Goal: Task Accomplishment & Management: Manage account settings

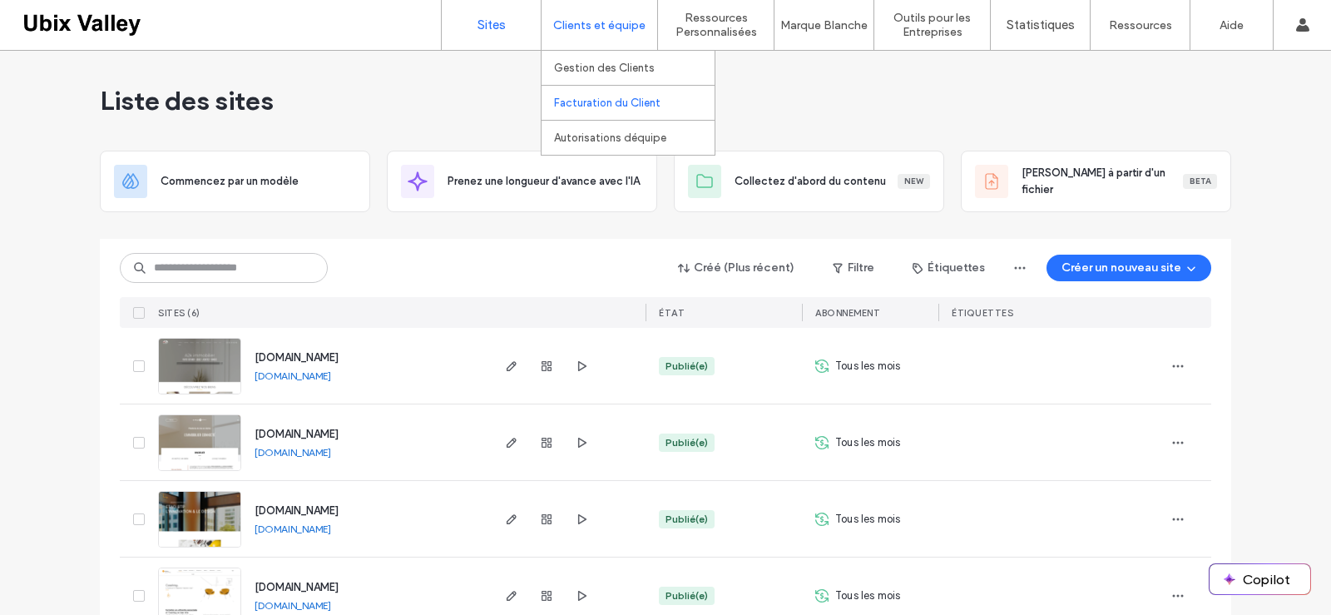
click at [599, 103] on label "Facturation du Client" at bounding box center [607, 102] width 106 height 12
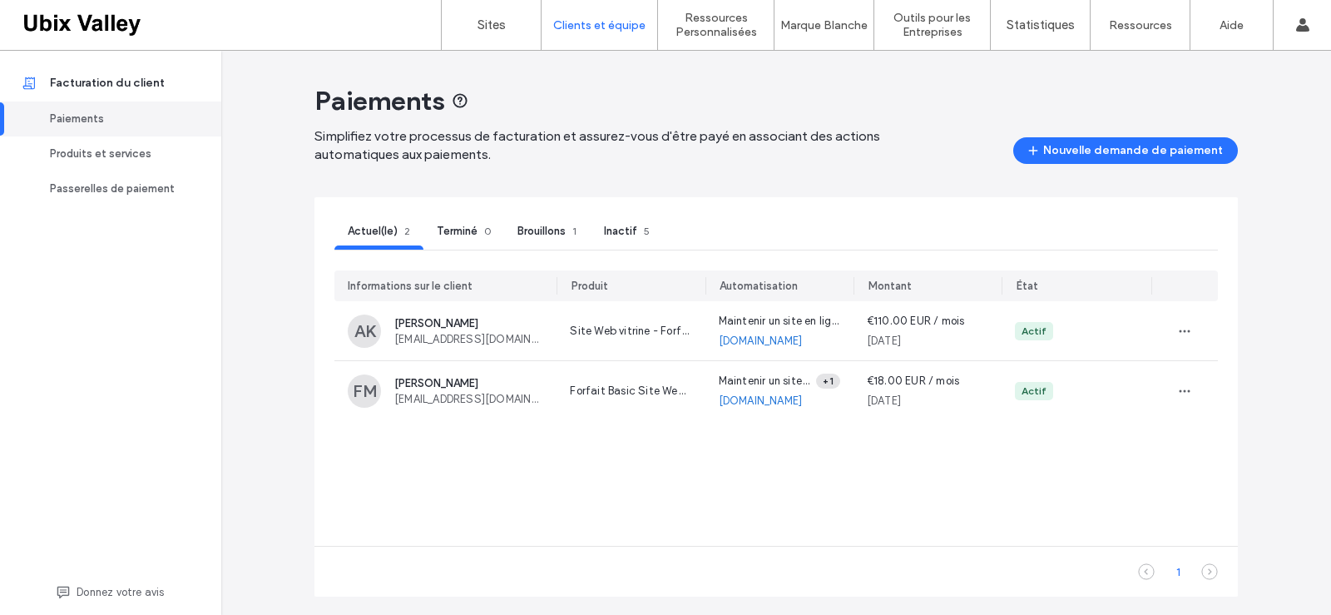
click at [542, 225] on span "Brouillons" at bounding box center [541, 231] width 48 height 12
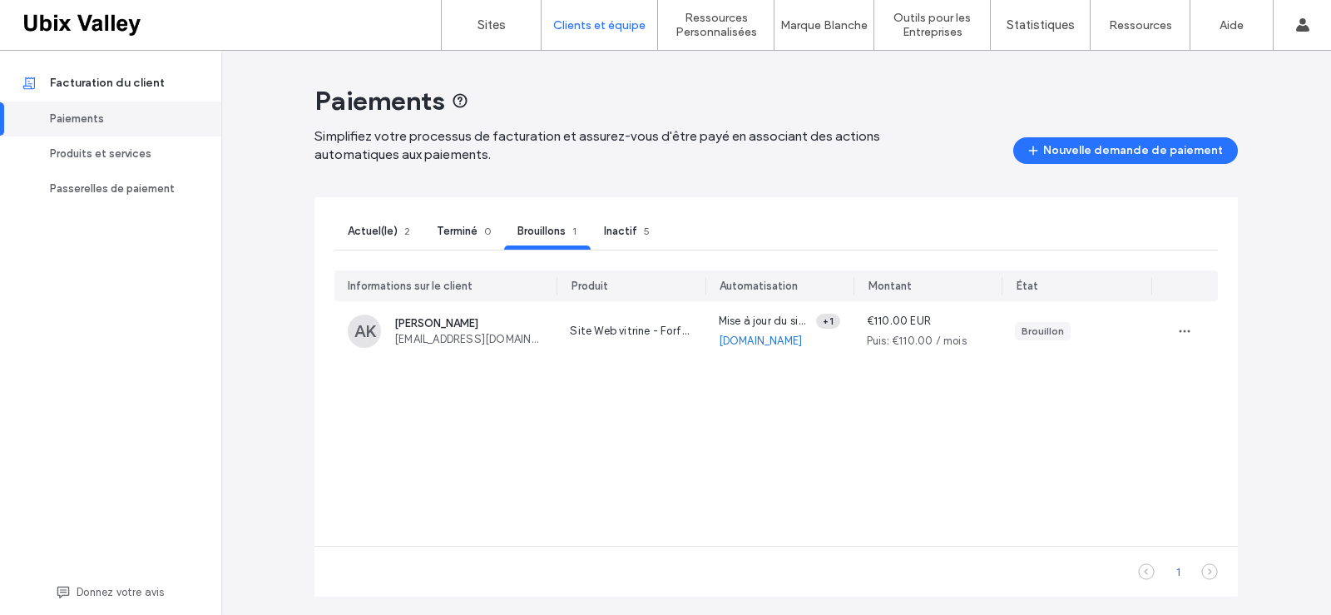
click at [622, 230] on span "Inactif" at bounding box center [620, 231] width 33 height 12
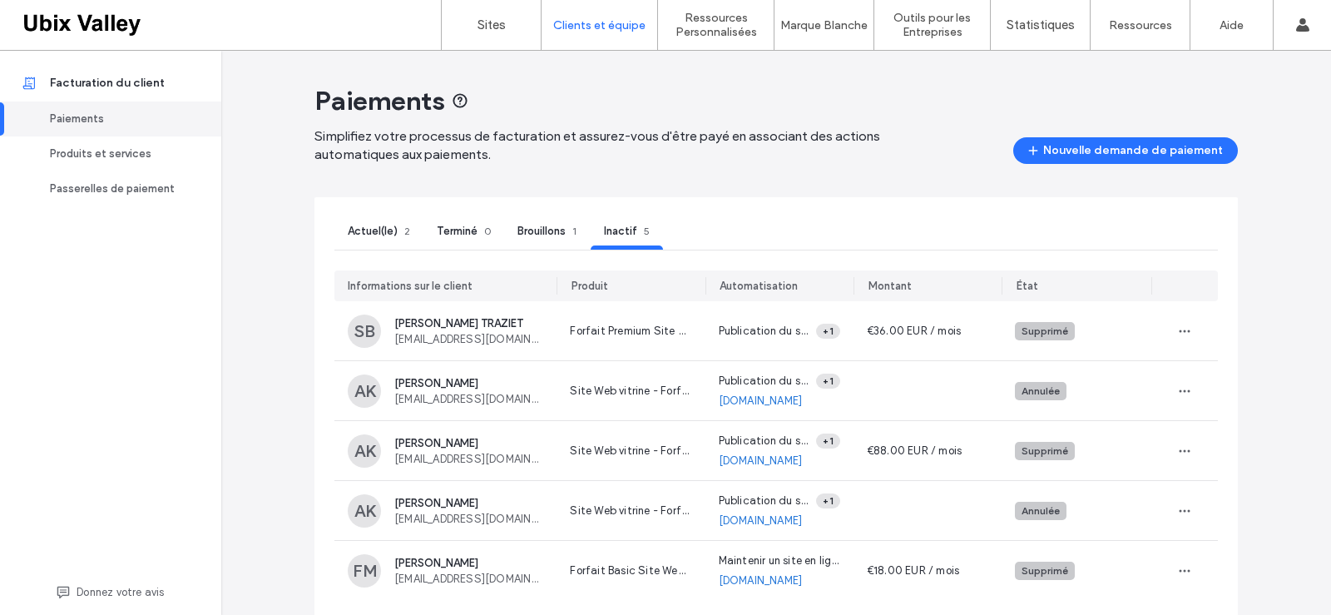
click at [539, 225] on span "Brouillons" at bounding box center [541, 231] width 48 height 12
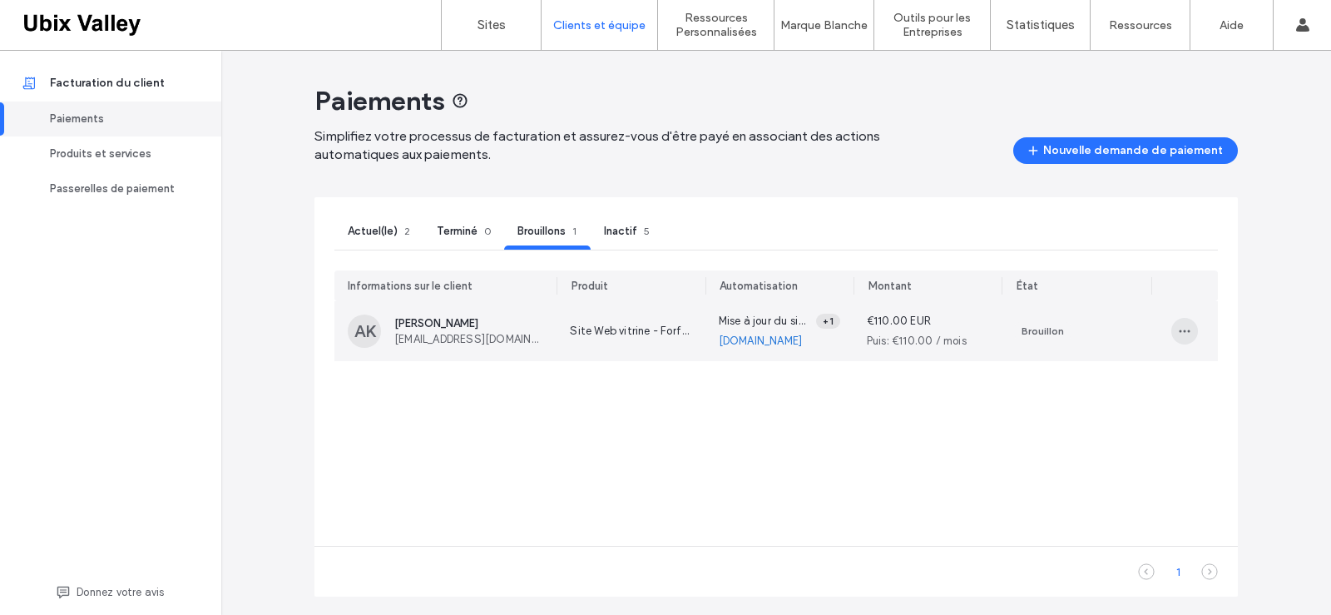
click at [1183, 330] on use "button" at bounding box center [1184, 331] width 11 height 2
click at [1220, 401] on span "Supprimer le brouillon" at bounding box center [1253, 402] width 108 height 17
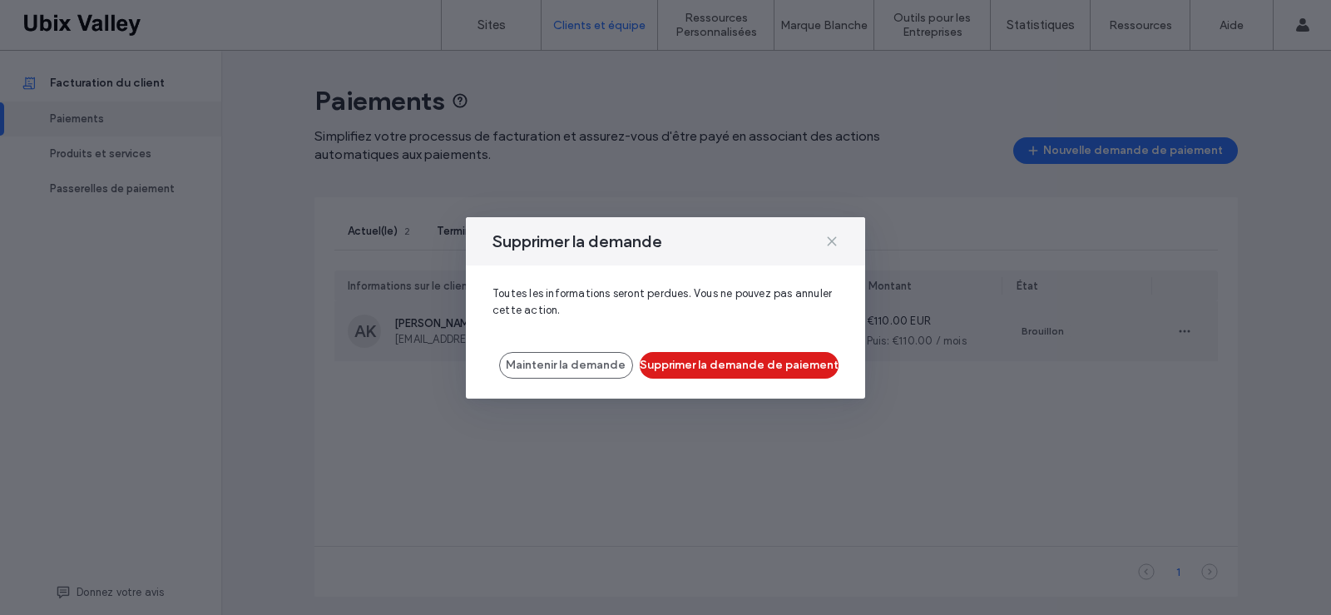
click at [833, 244] on icon at bounding box center [831, 241] width 13 height 13
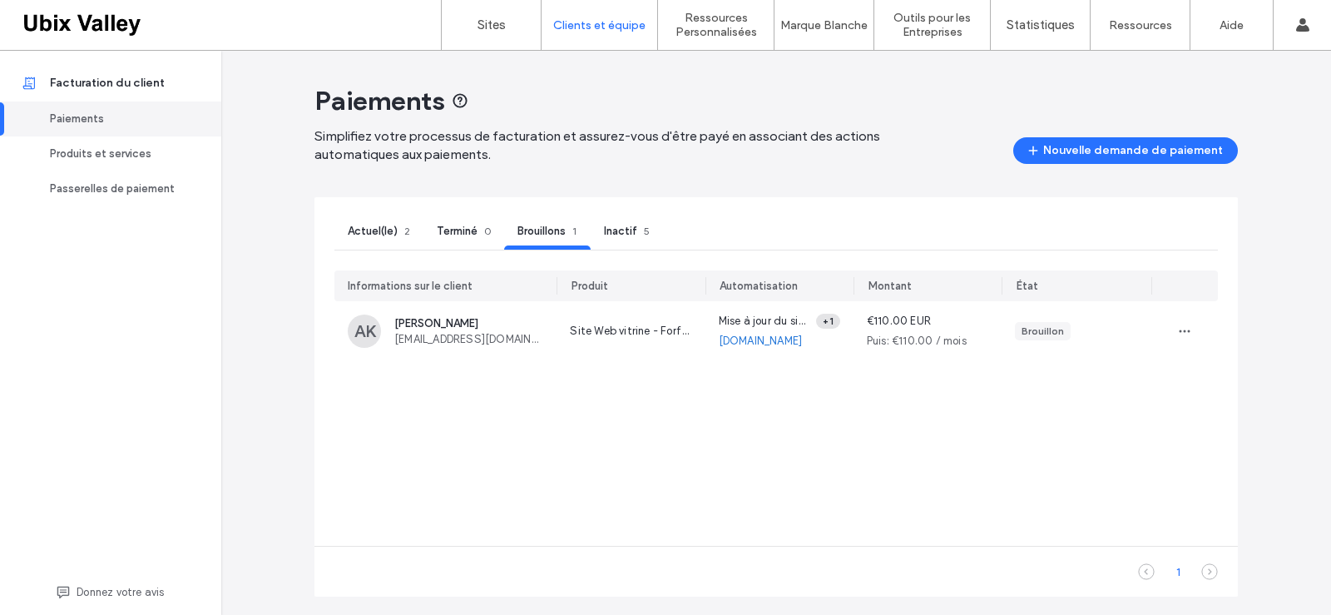
click at [377, 231] on span "Actuel(le)" at bounding box center [373, 231] width 50 height 12
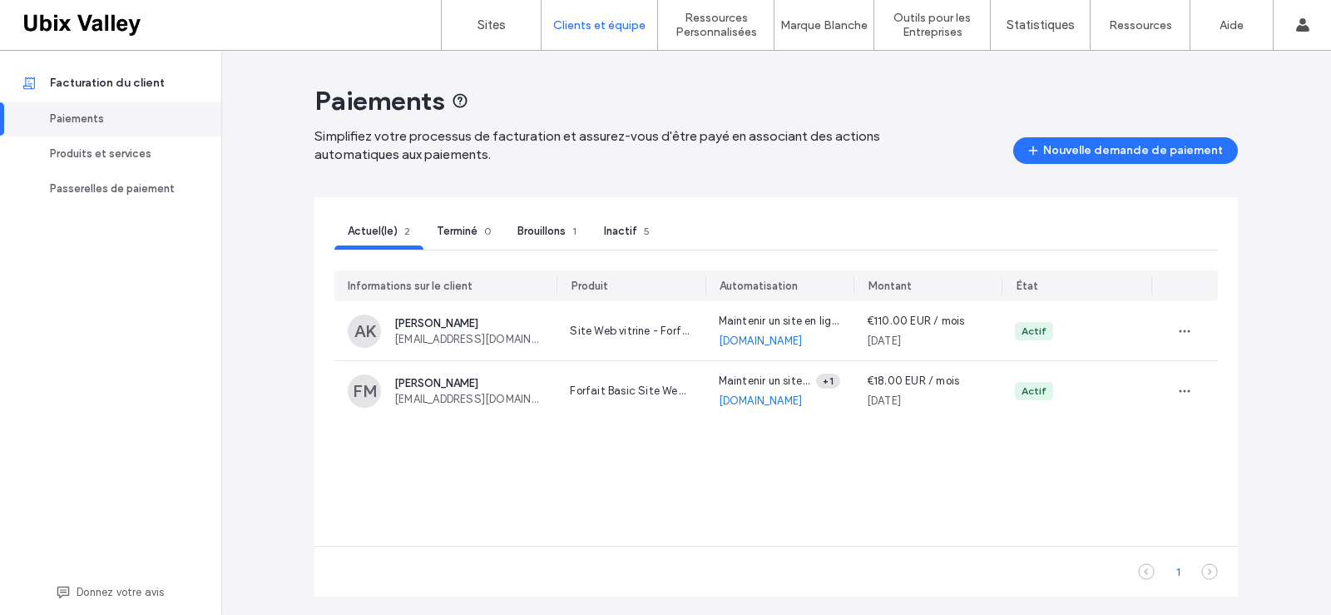
click at [541, 223] on div "Brouillons 1" at bounding box center [547, 233] width 86 height 32
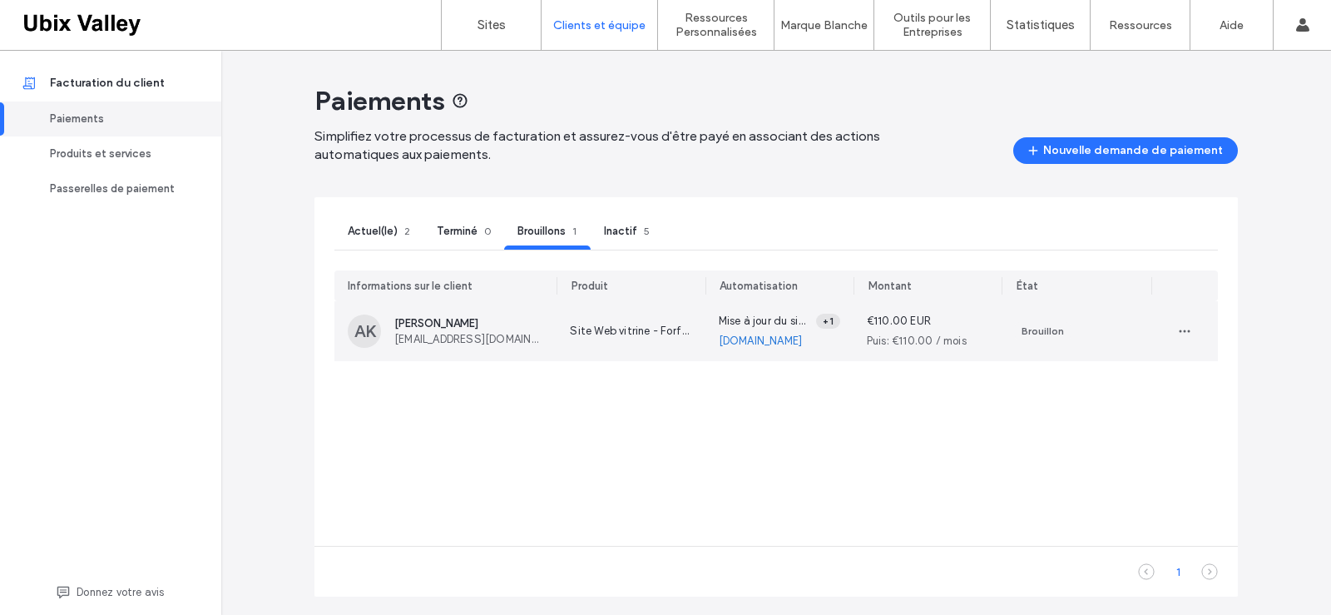
click at [1035, 334] on div "Brouillon" at bounding box center [1042, 331] width 42 height 15
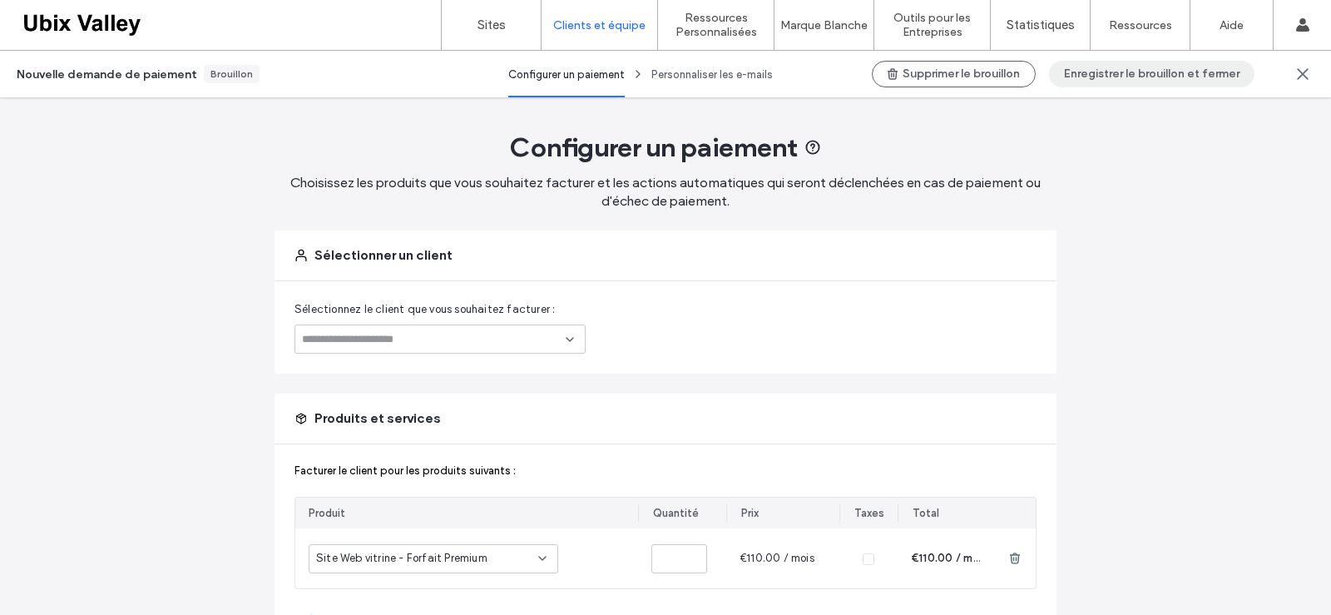
click at [1161, 76] on button "Enregistrer le brouillon et fermer" at bounding box center [1151, 74] width 205 height 27
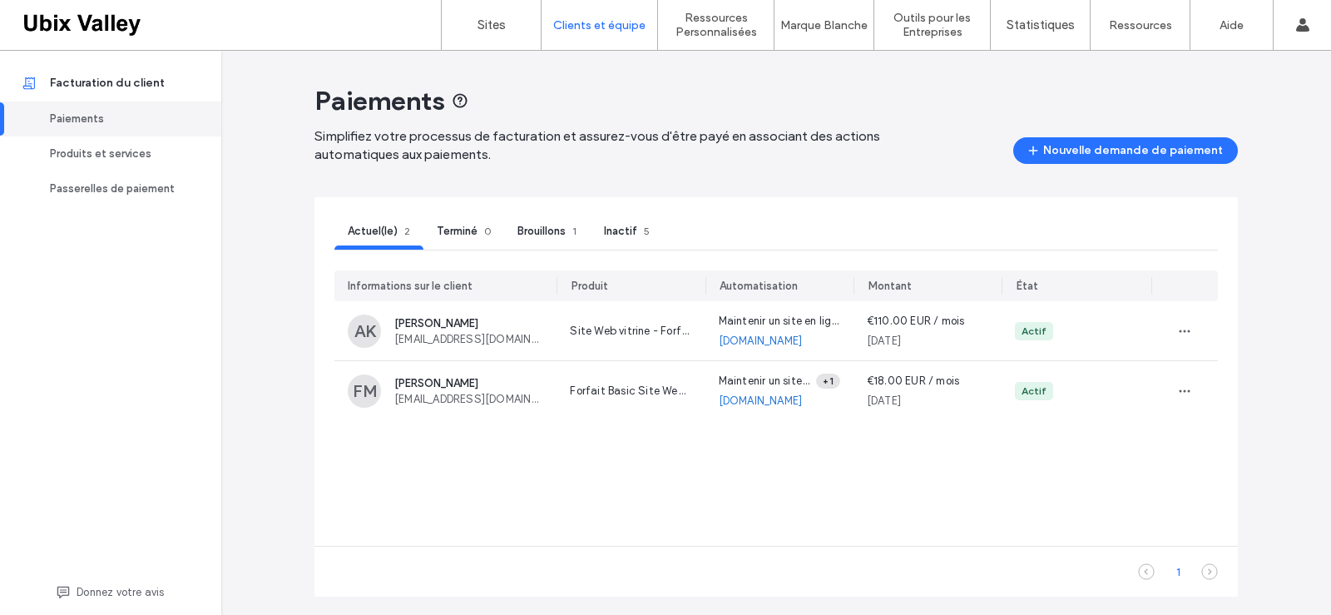
click at [553, 229] on span "Brouillons" at bounding box center [541, 231] width 48 height 12
click at [546, 235] on span "Brouillons" at bounding box center [541, 231] width 48 height 12
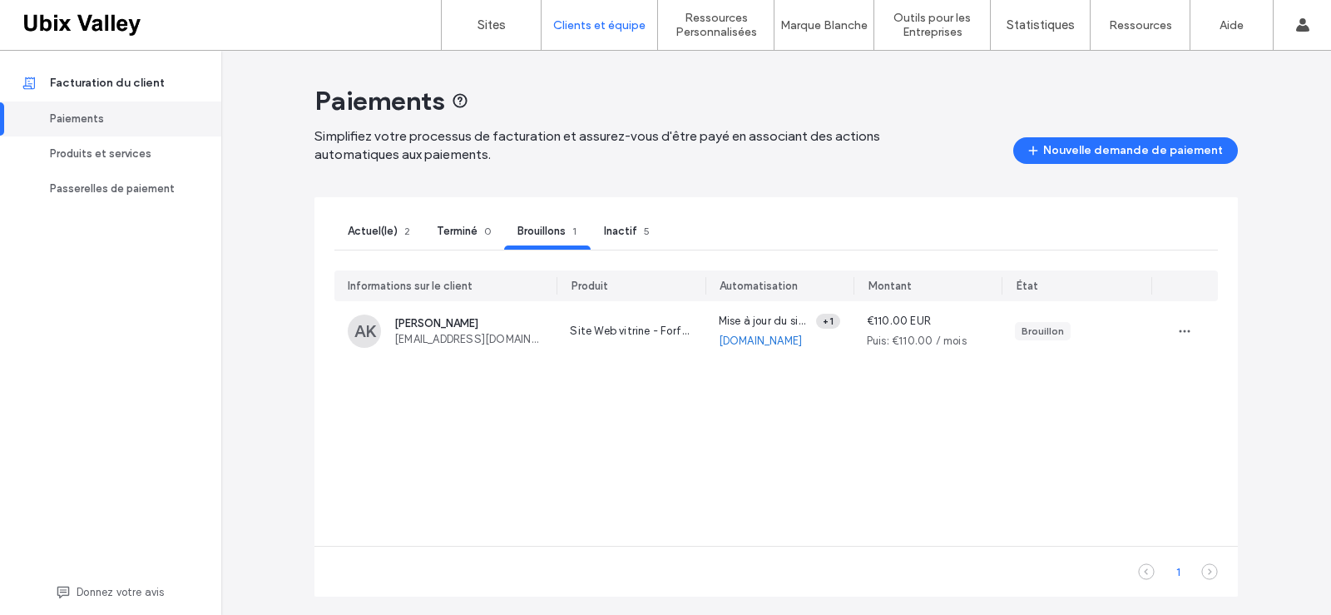
click at [761, 284] on div "Automatisation" at bounding box center [758, 286] width 78 height 17
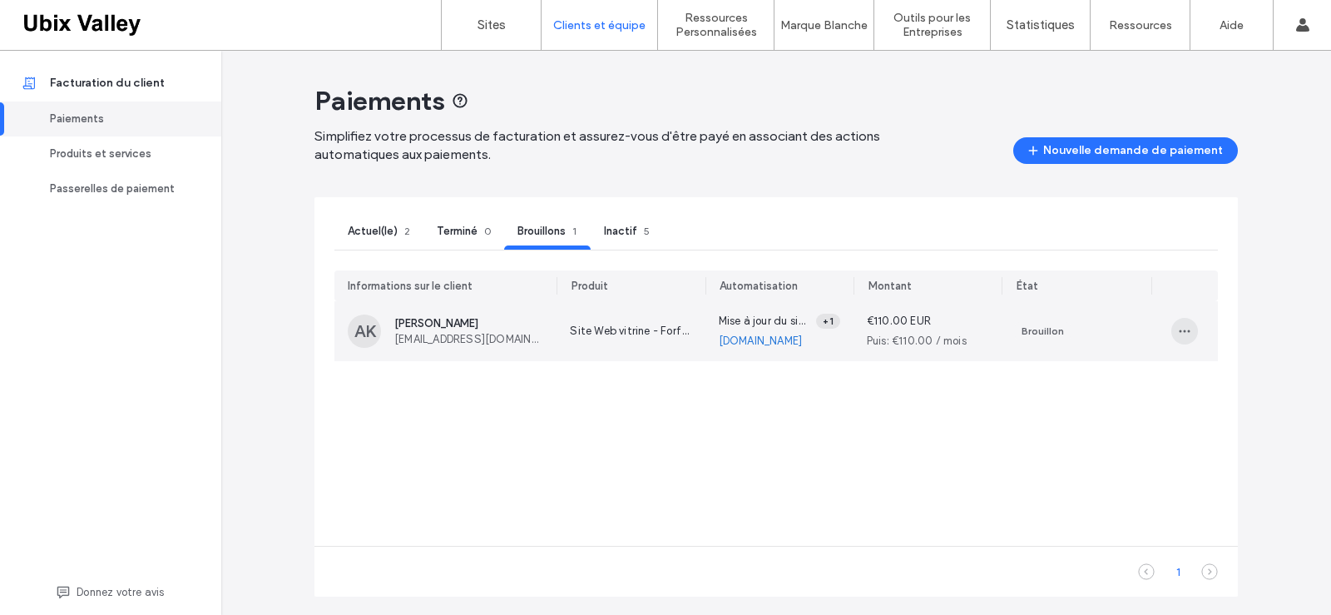
click at [1181, 335] on icon "button" at bounding box center [1184, 330] width 13 height 13
click at [1213, 368] on span "Modifier" at bounding box center [1220, 371] width 42 height 17
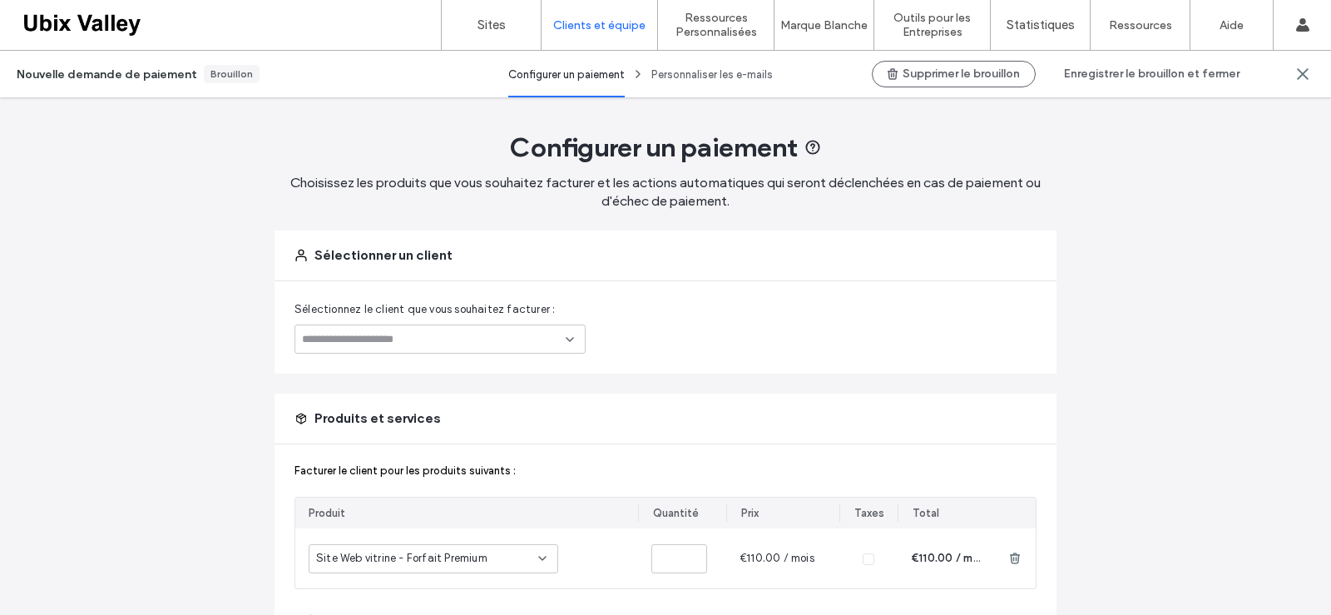
click at [563, 342] on icon at bounding box center [569, 339] width 13 height 13
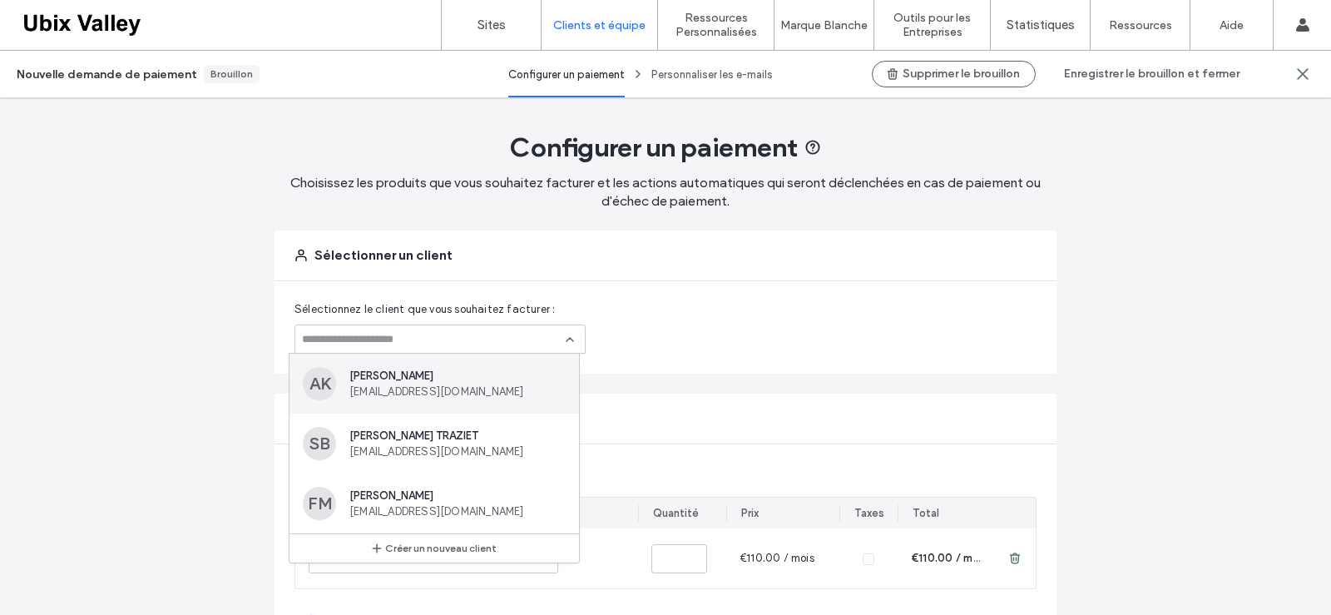
click at [414, 381] on span "[PERSON_NAME]" at bounding box center [454, 375] width 210 height 12
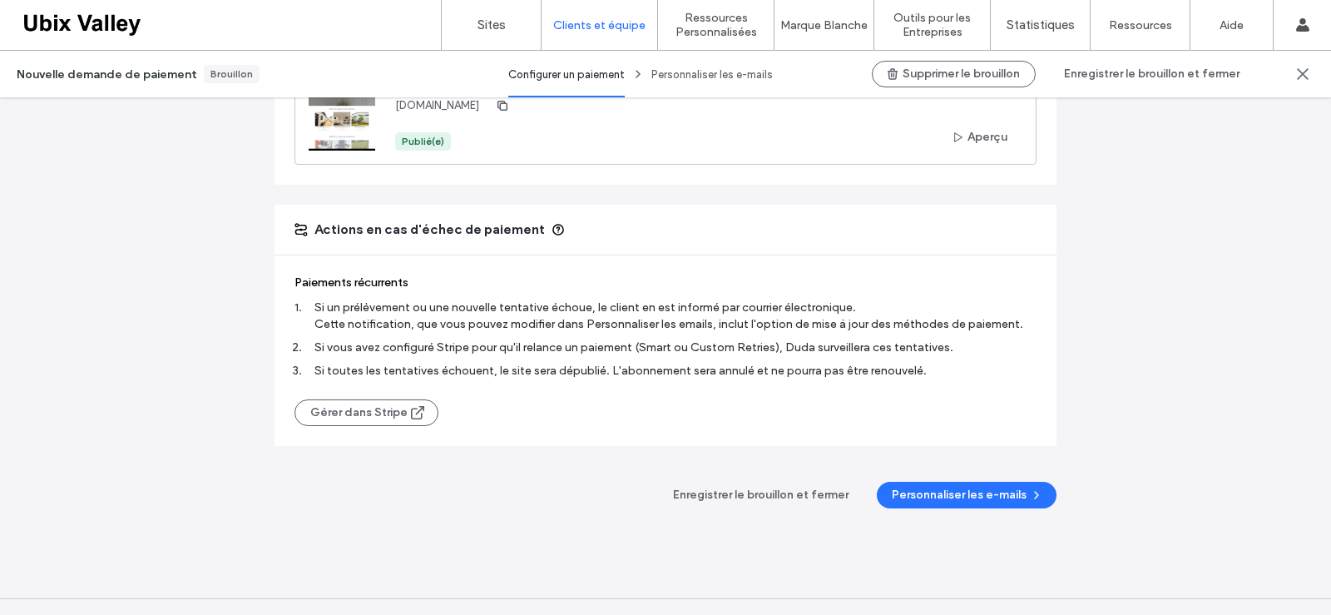
scroll to position [1111, 0]
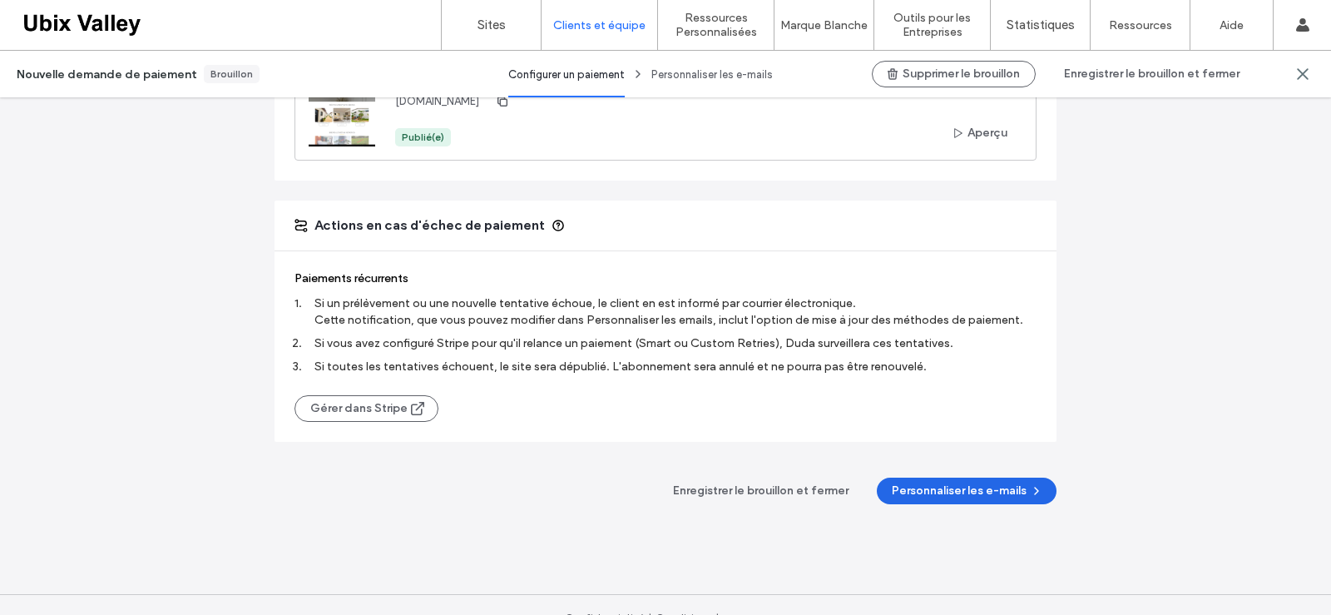
click at [1026, 487] on span "button" at bounding box center [1034, 490] width 17 height 25
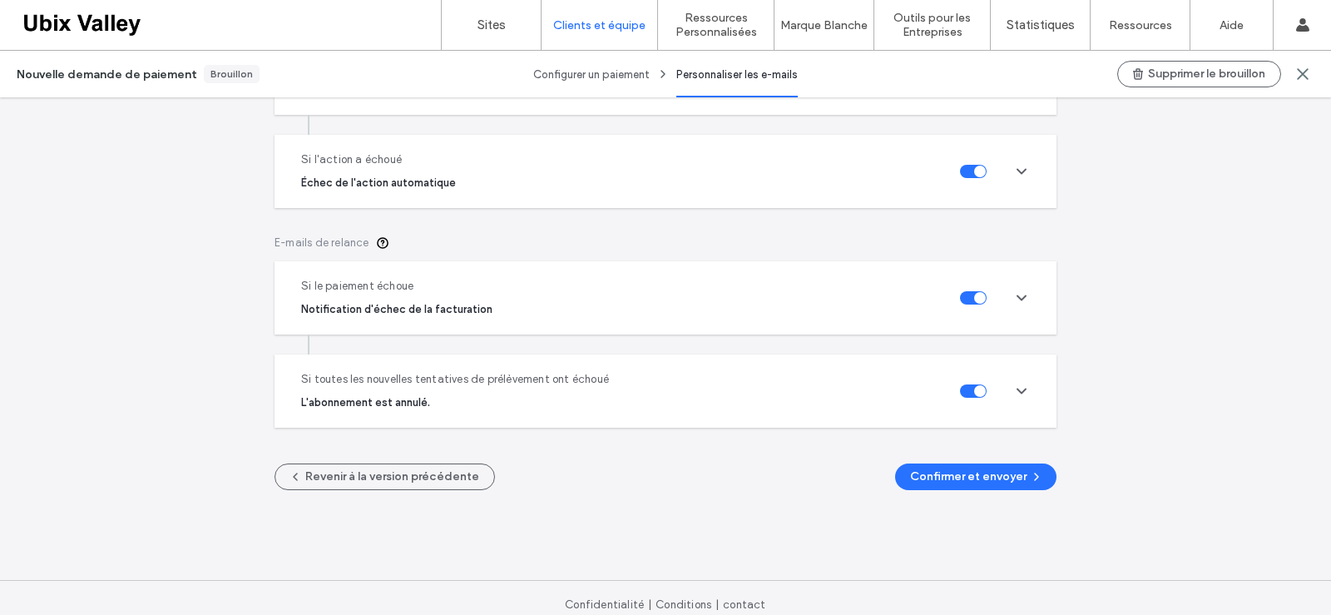
scroll to position [503, 0]
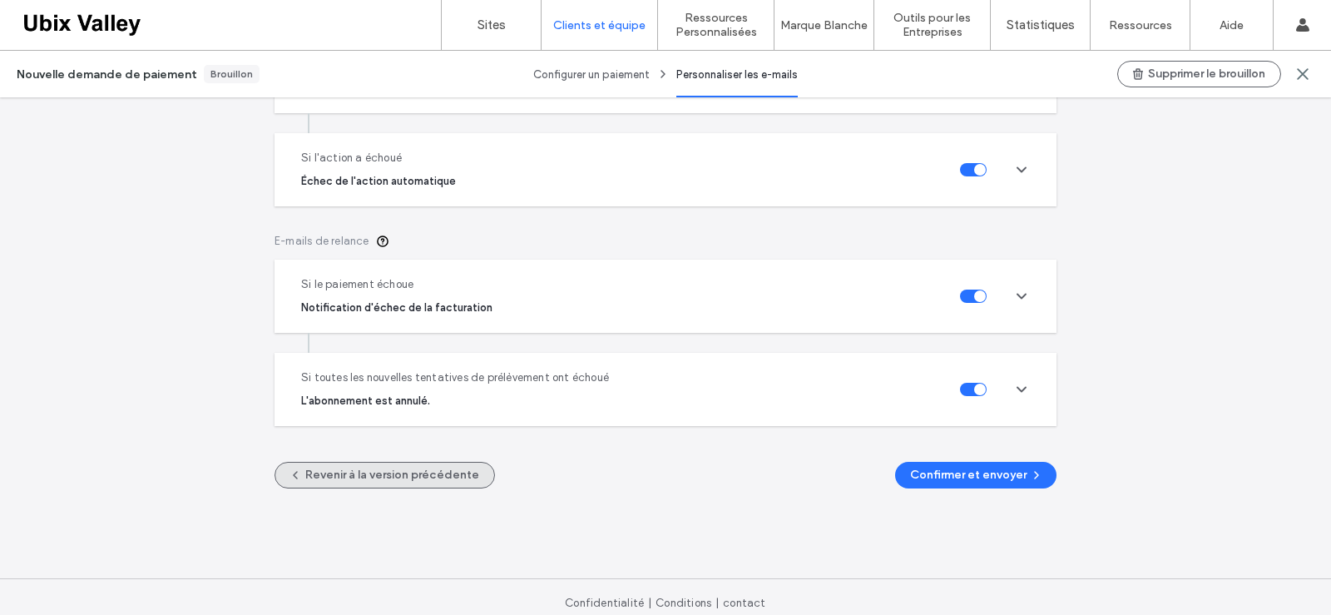
click at [403, 475] on button "Revenir à la version précédente" at bounding box center [384, 475] width 220 height 27
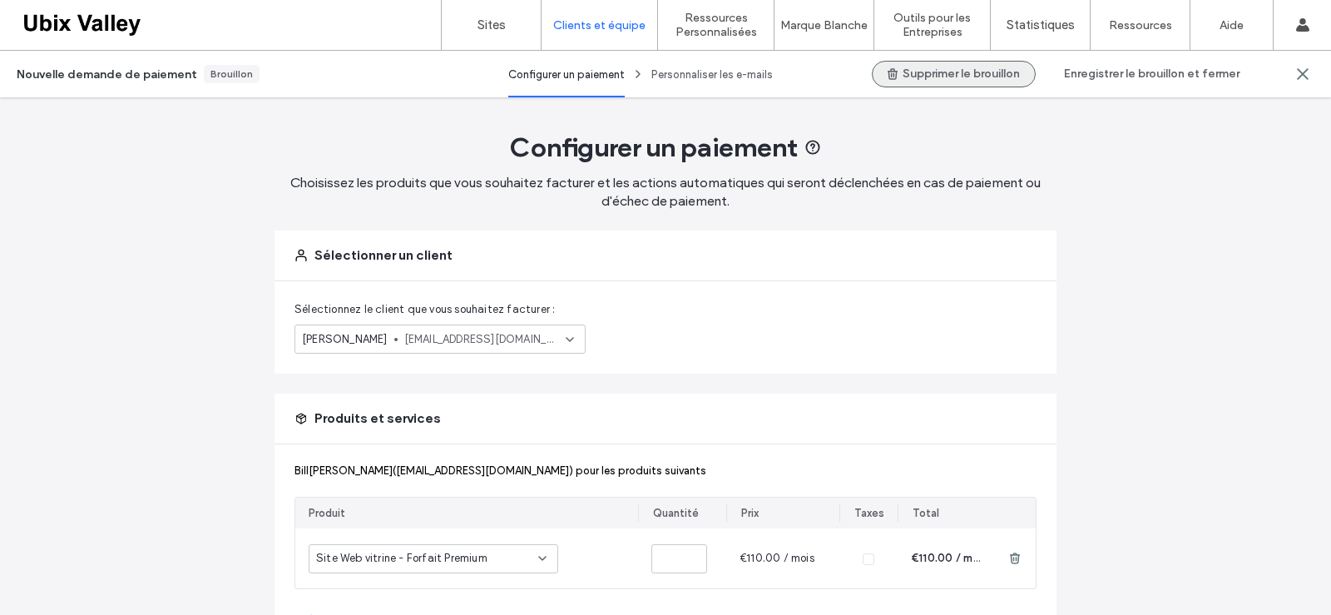
click at [954, 77] on button "Supprimer le brouillon" at bounding box center [954, 74] width 164 height 27
click at [966, 79] on button "Supprimer le brouillon" at bounding box center [954, 74] width 164 height 27
click at [567, 338] on use at bounding box center [569, 339] width 7 height 3
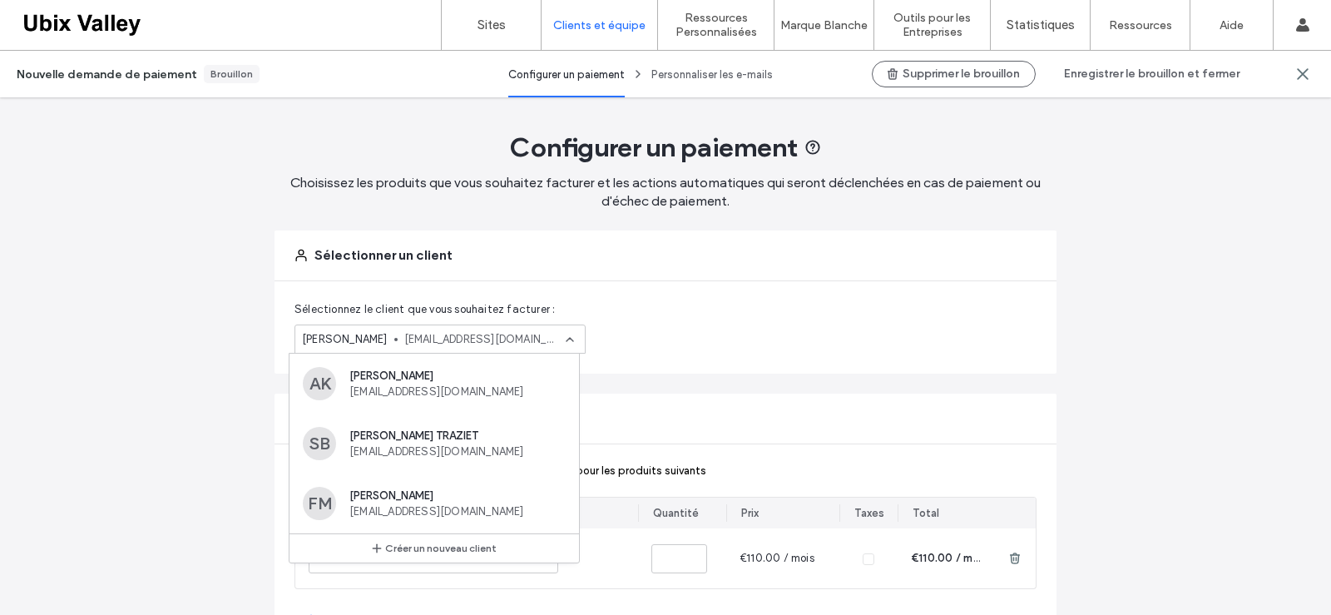
click at [684, 297] on div "Sélectionnez le client que vous souhaitez facturer : [PERSON_NAME] [EMAIL_ADDRE…" at bounding box center [665, 327] width 782 height 92
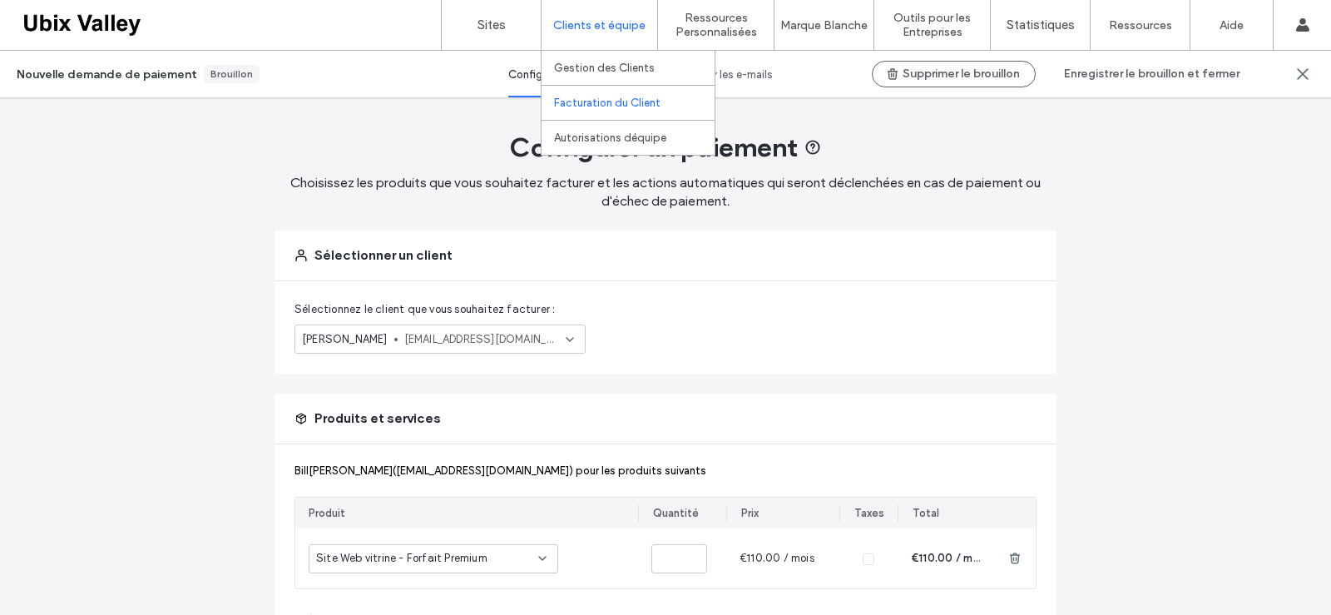
click at [594, 104] on label "Facturation du Client" at bounding box center [607, 102] width 106 height 12
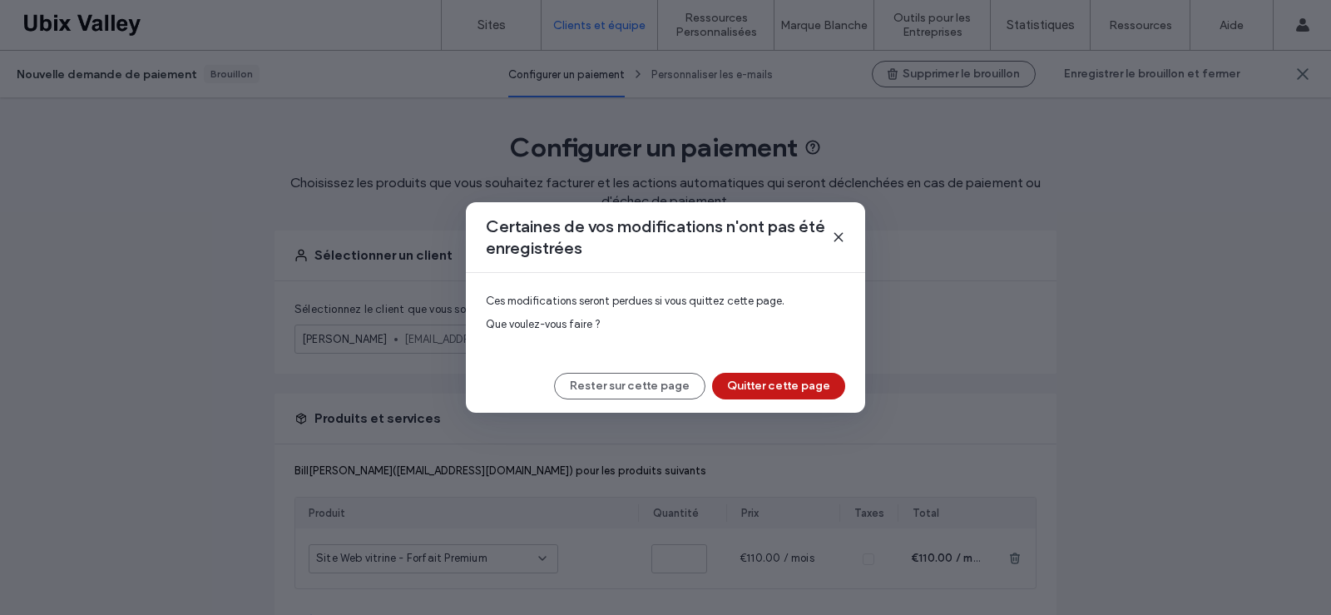
click at [763, 387] on button "Quitter cette page" at bounding box center [778, 386] width 133 height 27
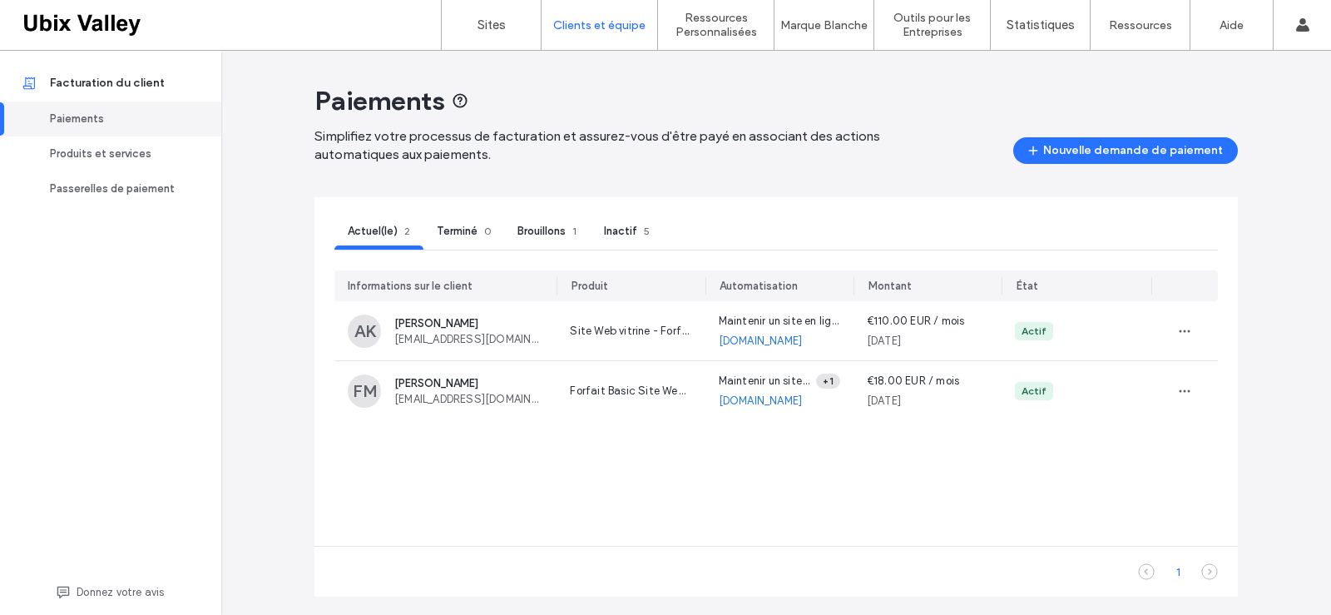
click at [535, 231] on span "Brouillons" at bounding box center [541, 231] width 48 height 12
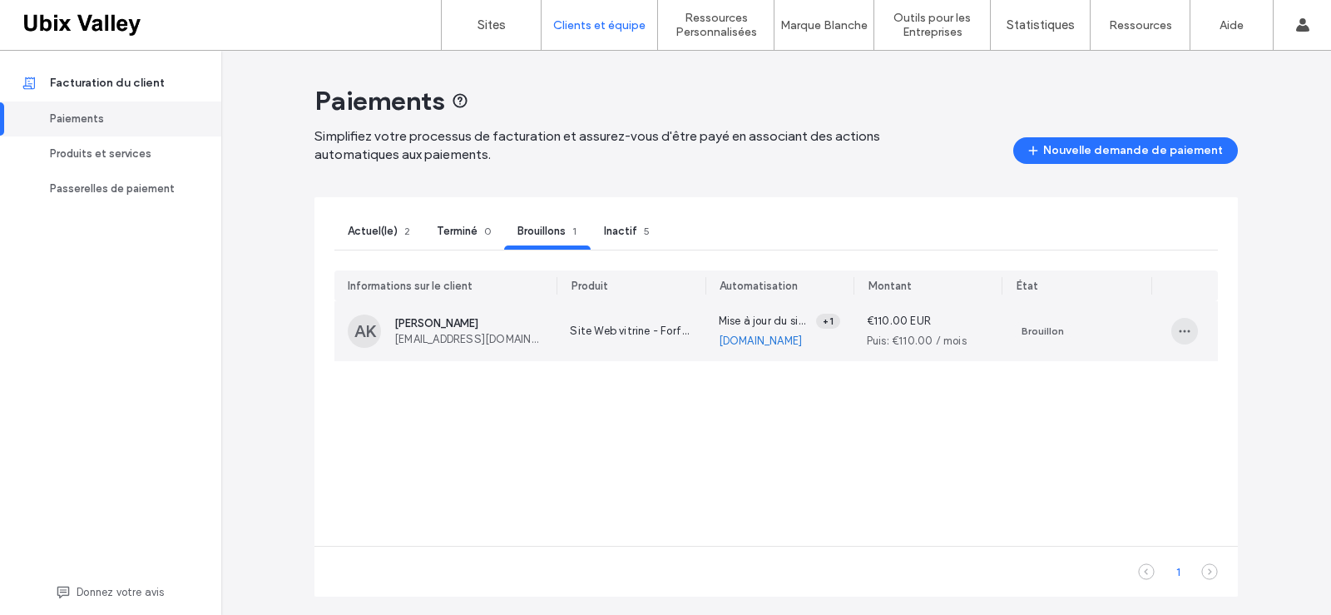
click at [1179, 333] on icon "button" at bounding box center [1184, 330] width 13 height 13
click at [1223, 402] on span "Supprimer le brouillon" at bounding box center [1253, 402] width 108 height 17
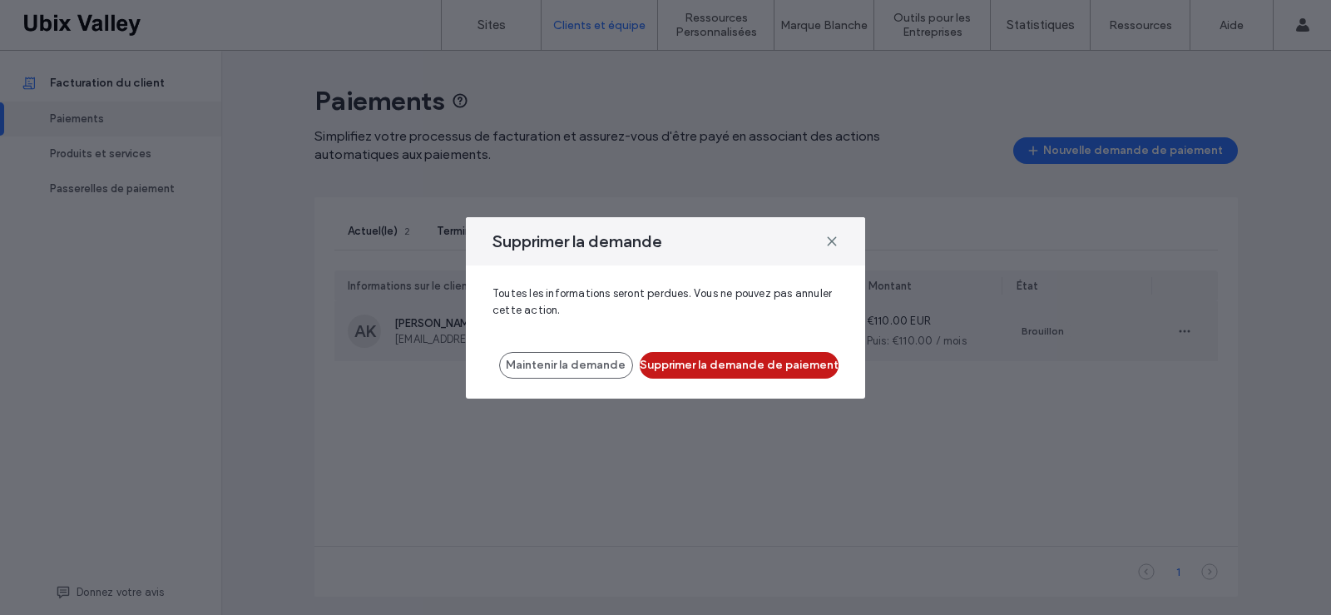
click at [735, 354] on button "Supprimer la demande de paiement" at bounding box center [739, 365] width 199 height 27
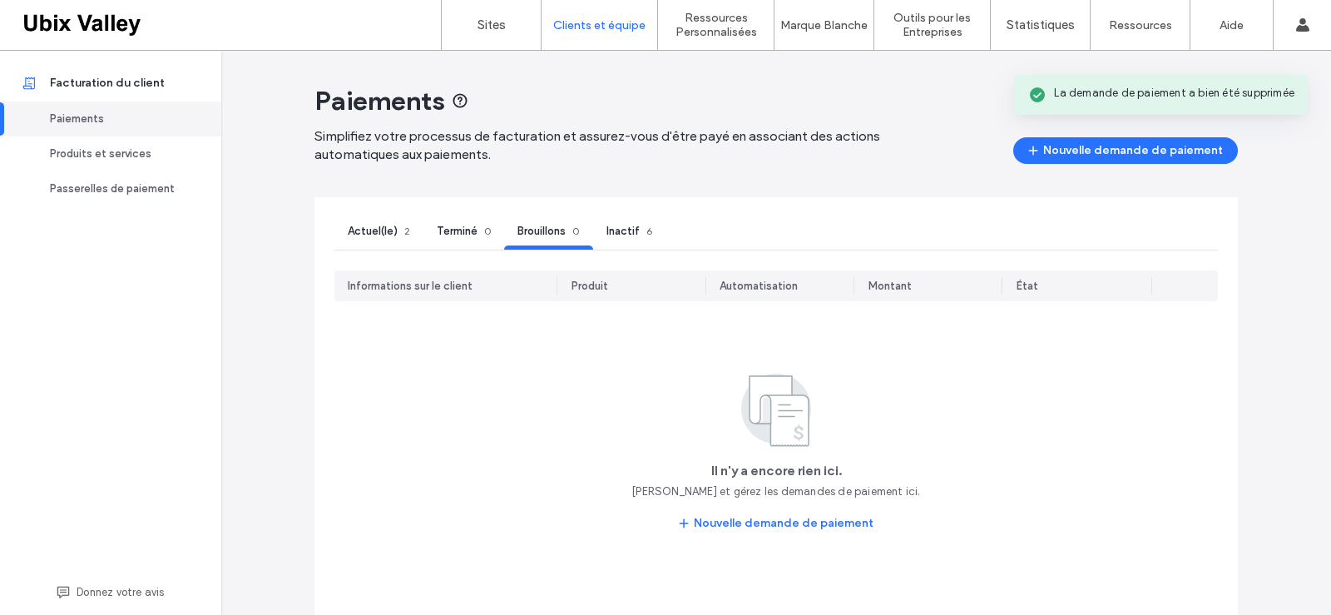
click at [373, 229] on span "Actuel(le)" at bounding box center [373, 231] width 50 height 12
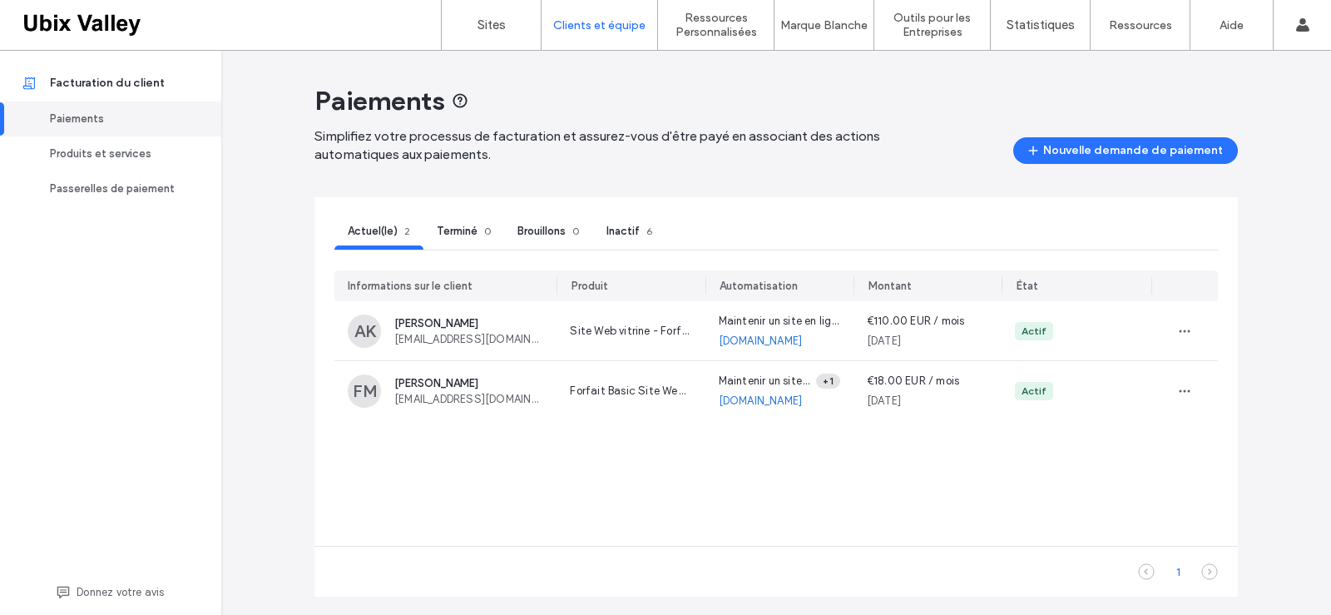
click at [629, 232] on span "Inactif" at bounding box center [622, 231] width 33 height 12
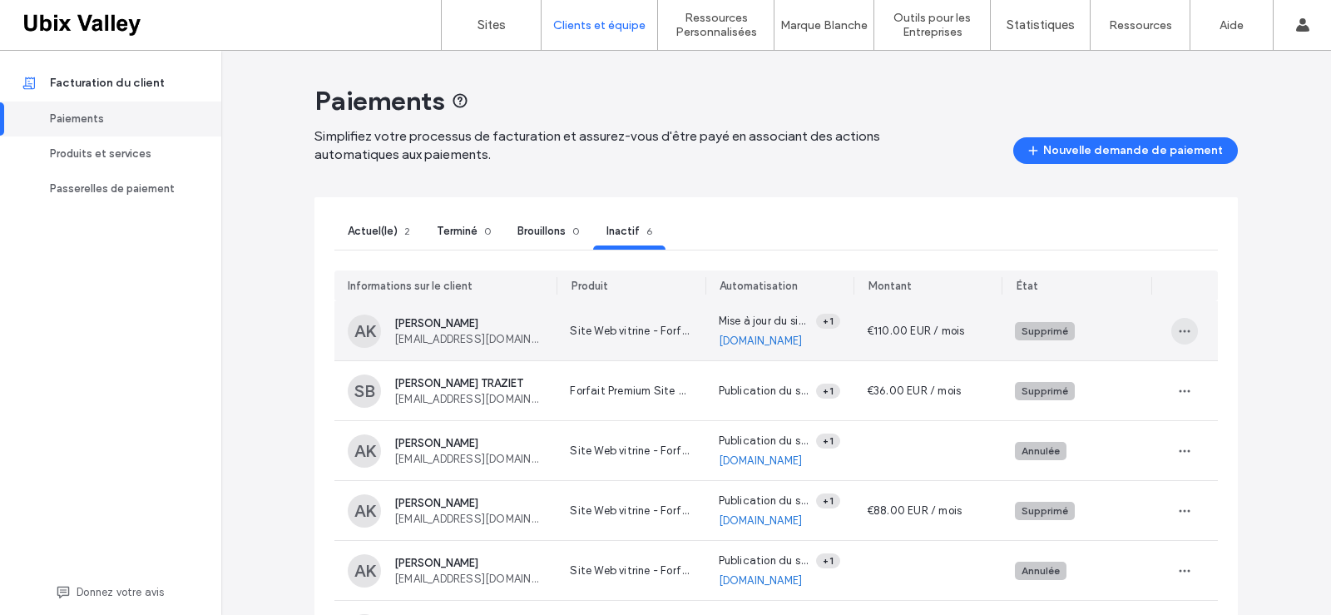
click at [1183, 331] on use "button" at bounding box center [1184, 330] width 11 height 2
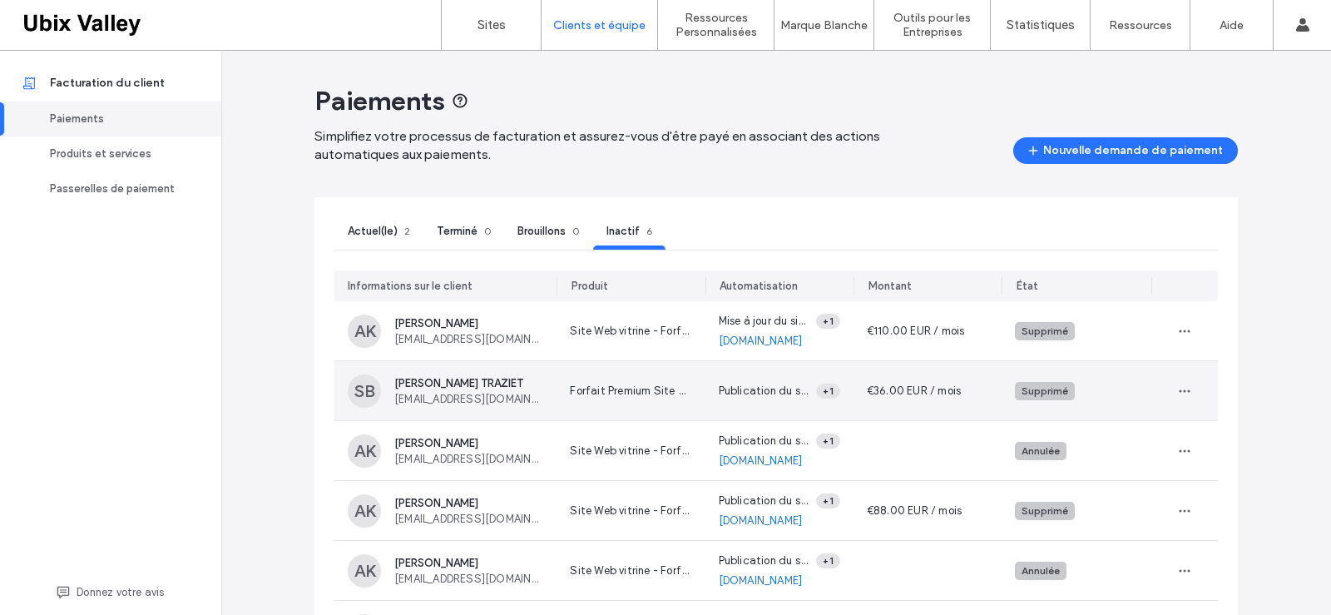
click at [1035, 398] on div "Supprimé" at bounding box center [1044, 390] width 47 height 15
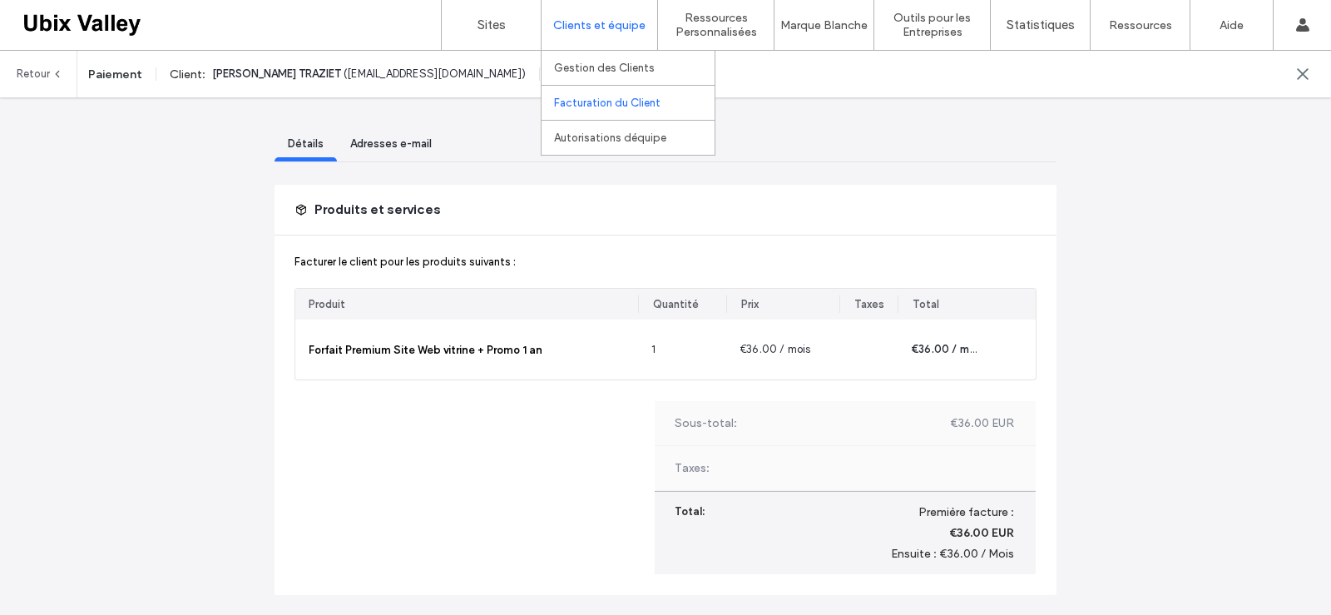
click at [586, 102] on label "Facturation du Client" at bounding box center [607, 102] width 106 height 12
